Goal: Communication & Community: Answer question/provide support

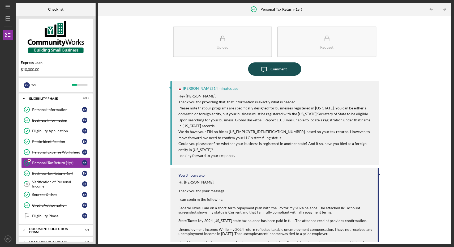
click at [268, 71] on icon "Icon/Message" at bounding box center [263, 68] width 13 height 13
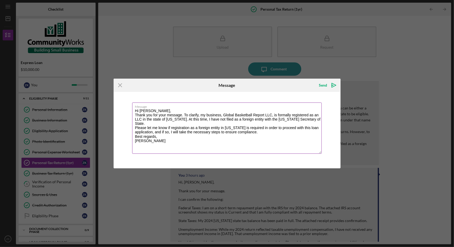
click at [158, 108] on textarea "Hi [PERSON_NAME], Thank you for your message. To clarify, my business, Global B…" at bounding box center [226, 127] width 189 height 51
click at [146, 111] on textarea "Hi [PERSON_NAME], Thank you for your message. To clarify, my business, Global B…" at bounding box center [226, 127] width 189 height 51
click at [151, 111] on textarea "Hi [PERSON_NAME], Thank you for your message. To clarify, my business, Global B…" at bounding box center [226, 127] width 189 height 51
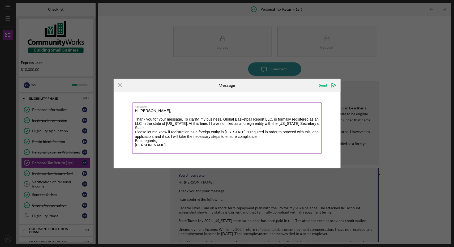
click at [150, 129] on textarea "Hi [PERSON_NAME], Thank you for your message. To clarify, my business, Global B…" at bounding box center [226, 127] width 189 height 51
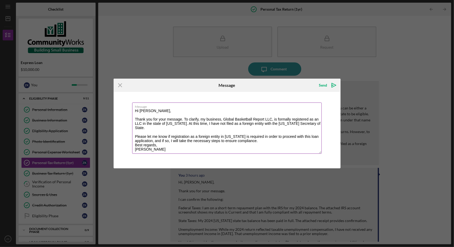
click at [266, 141] on textarea "Hi [PERSON_NAME], Thank you for your message. To clarify, my business, Global B…" at bounding box center [226, 127] width 189 height 51
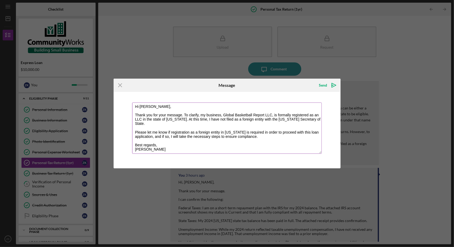
scroll to position [4, 0]
type textarea "Hi [PERSON_NAME], Thank you for your message. To clarify, my business, Global B…"
click at [326, 87] on div "Send" at bounding box center [323, 85] width 8 height 11
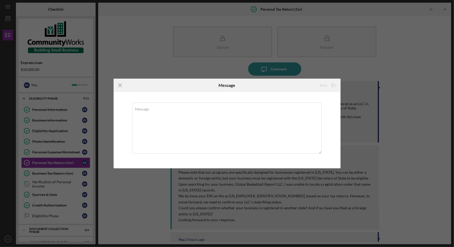
scroll to position [0, 0]
